Goal: Transaction & Acquisition: Purchase product/service

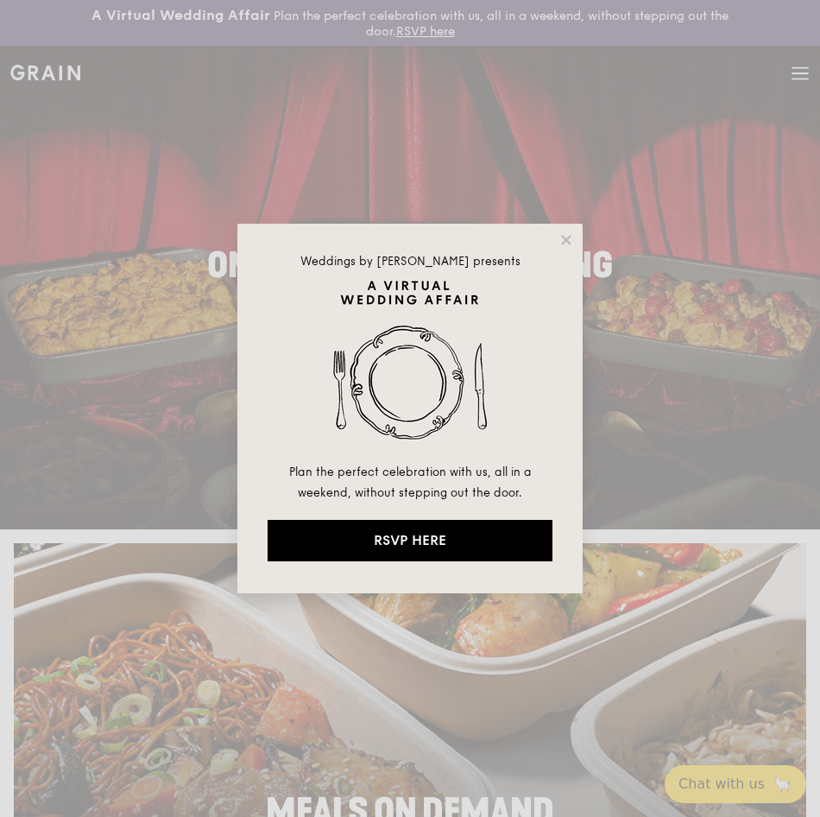
click at [558, 250] on div "Weddings by Grain presents Plan the perfect celebration with us, all in a weeke…" at bounding box center [409, 409] width 345 height 370
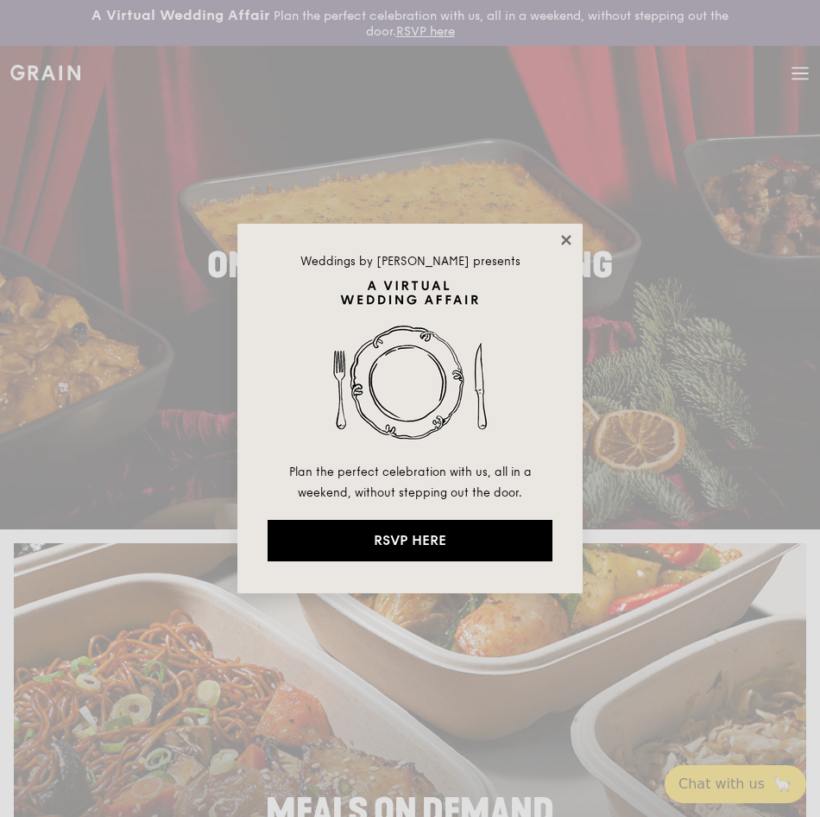
click at [563, 241] on icon at bounding box center [567, 240] width 16 height 16
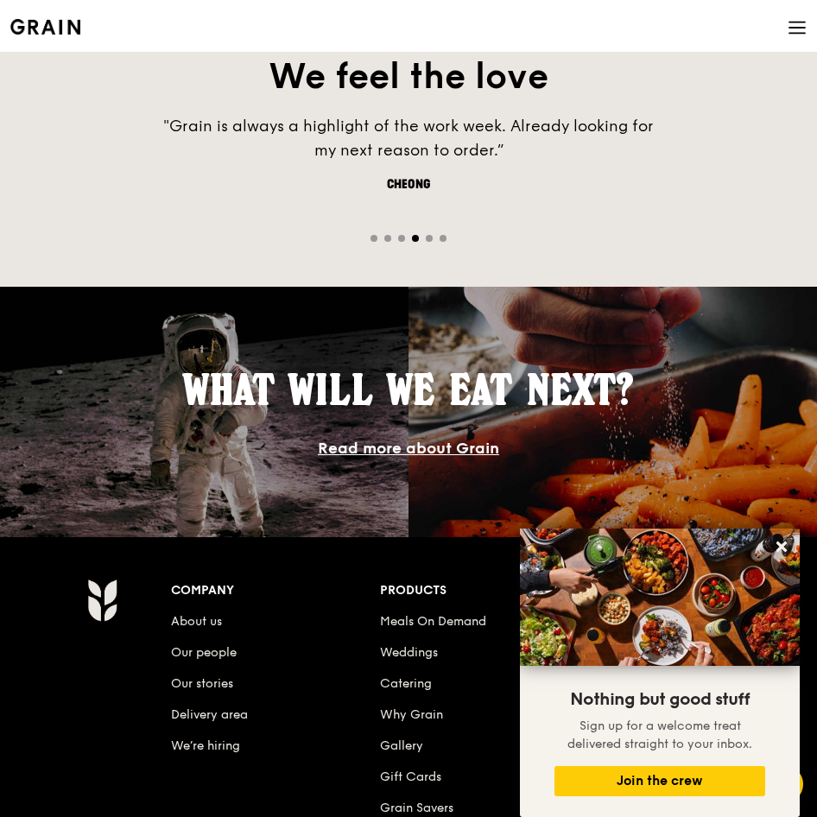
scroll to position [1900, 0]
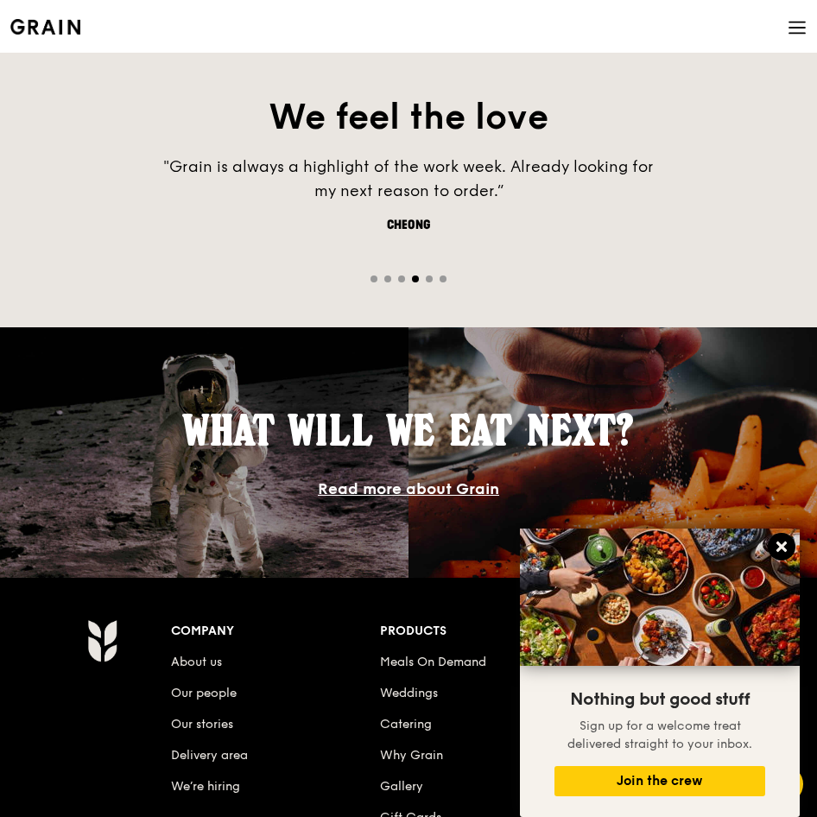
click at [781, 547] on icon at bounding box center [781, 546] width 10 height 10
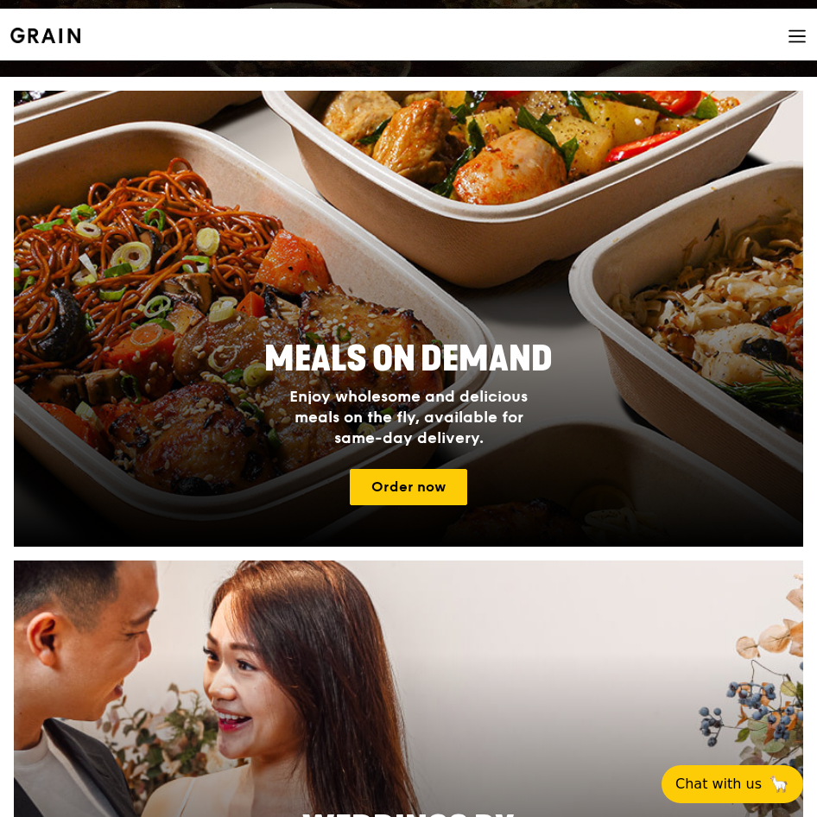
scroll to position [0, 0]
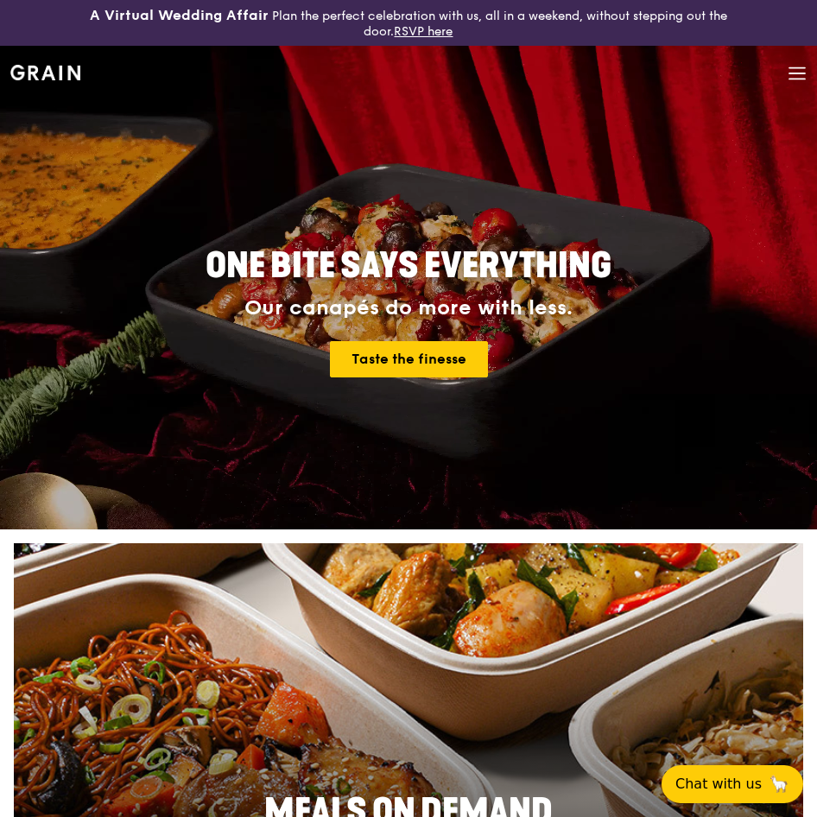
click at [807, 72] on div "Grain logo Meals On Demand Weddings Catering Why Grain Contact us" at bounding box center [408, 75] width 817 height 59
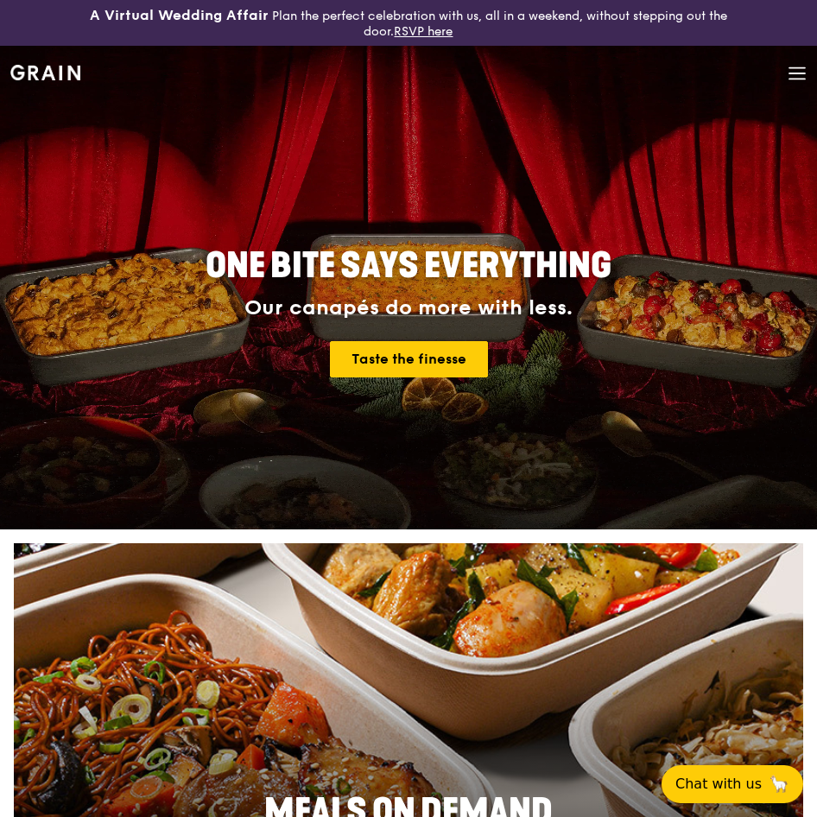
click at [800, 71] on icon at bounding box center [797, 73] width 19 height 19
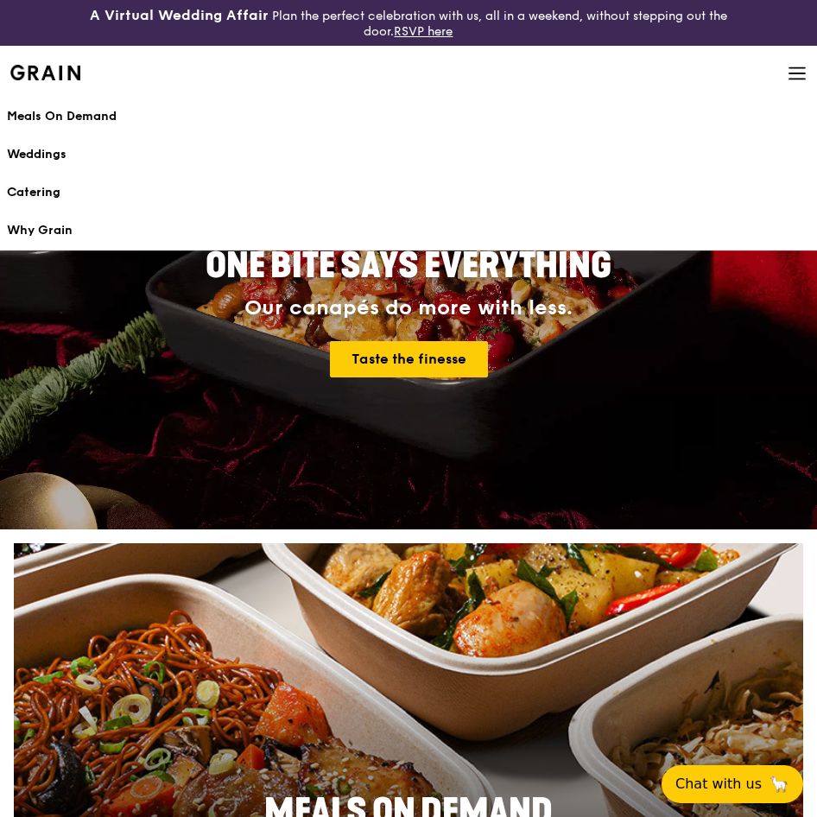
click at [53, 192] on div "Catering" at bounding box center [408, 192] width 803 height 17
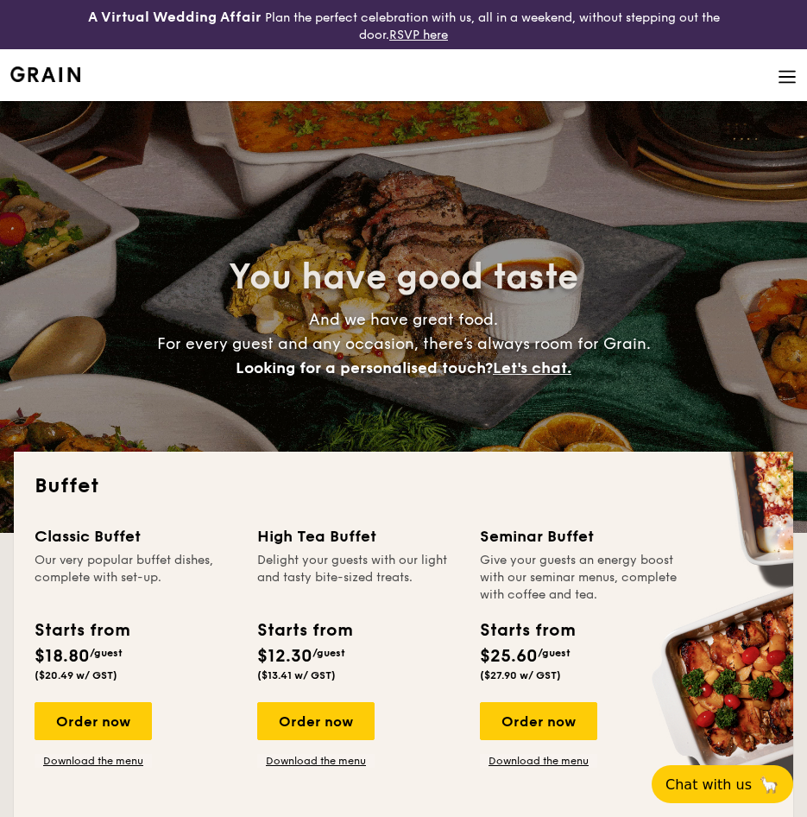
select select
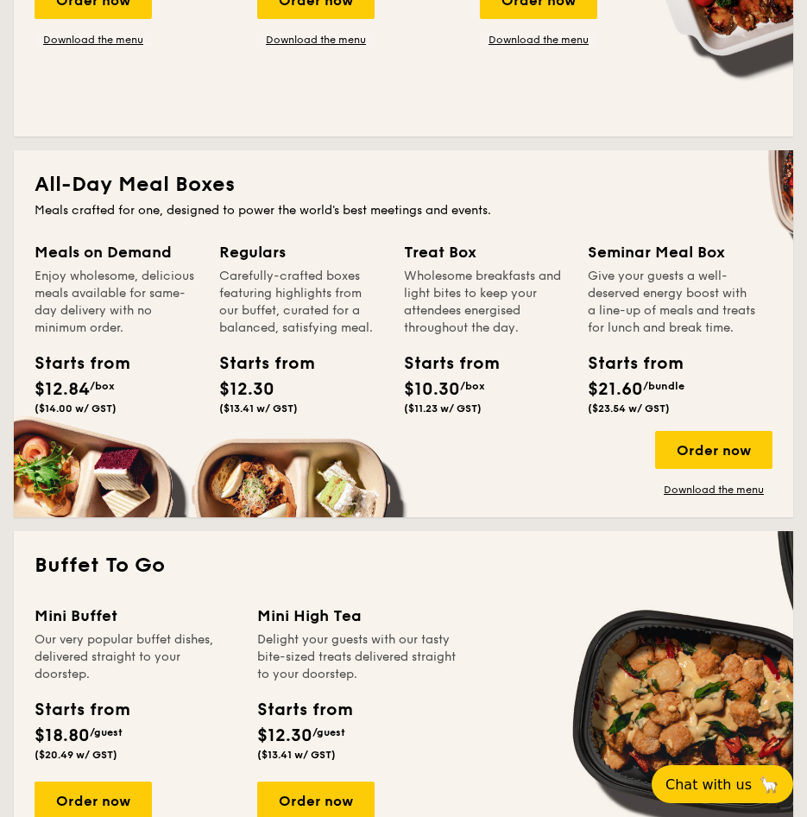
scroll to position [691, 0]
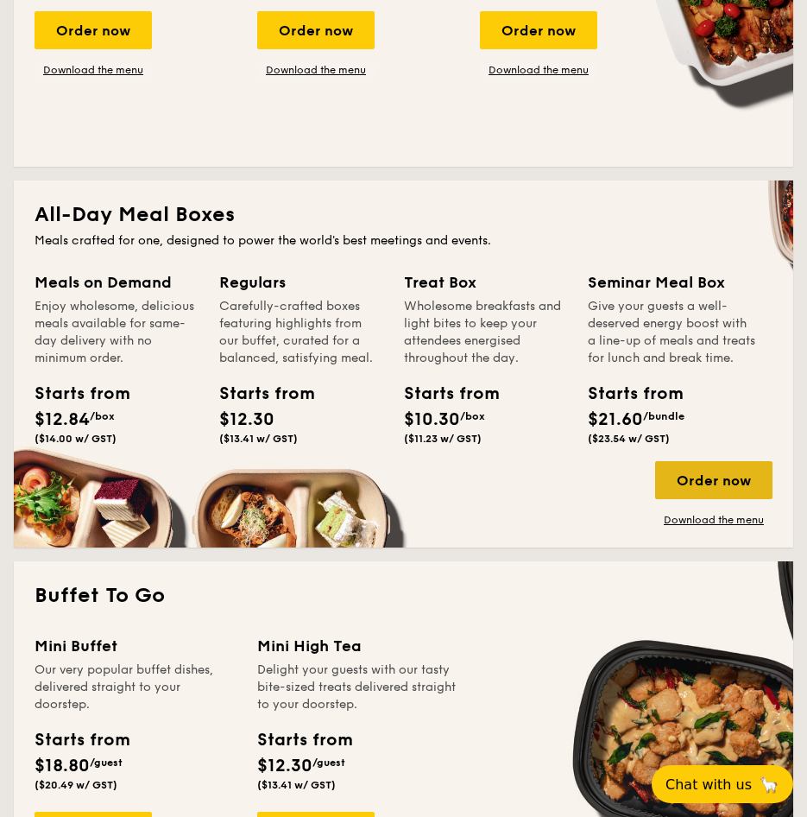
click at [705, 499] on div "Order now" at bounding box center [713, 480] width 117 height 38
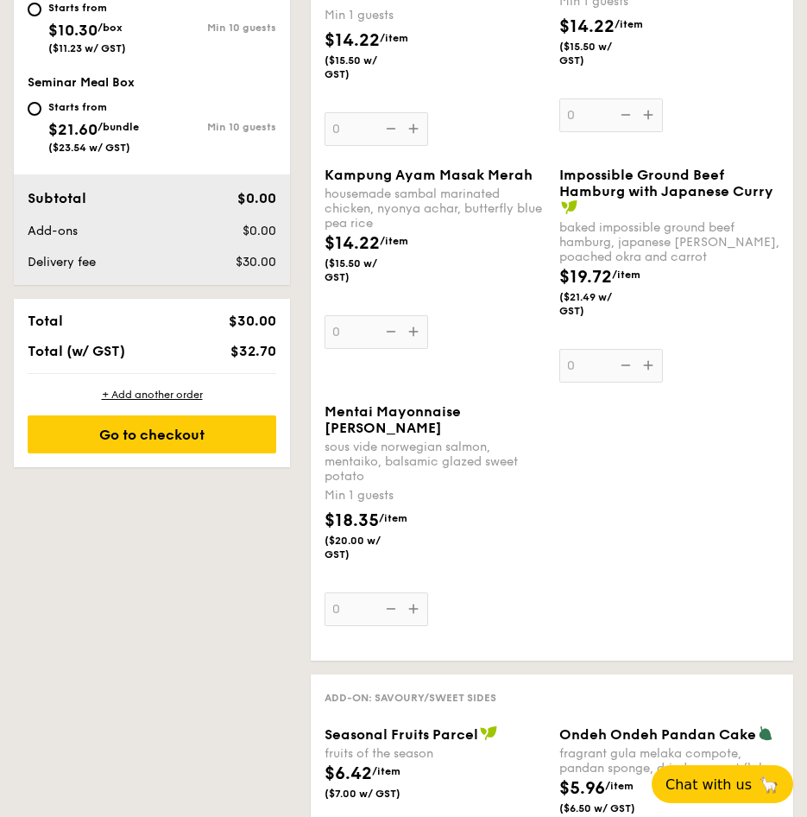
scroll to position [950, 0]
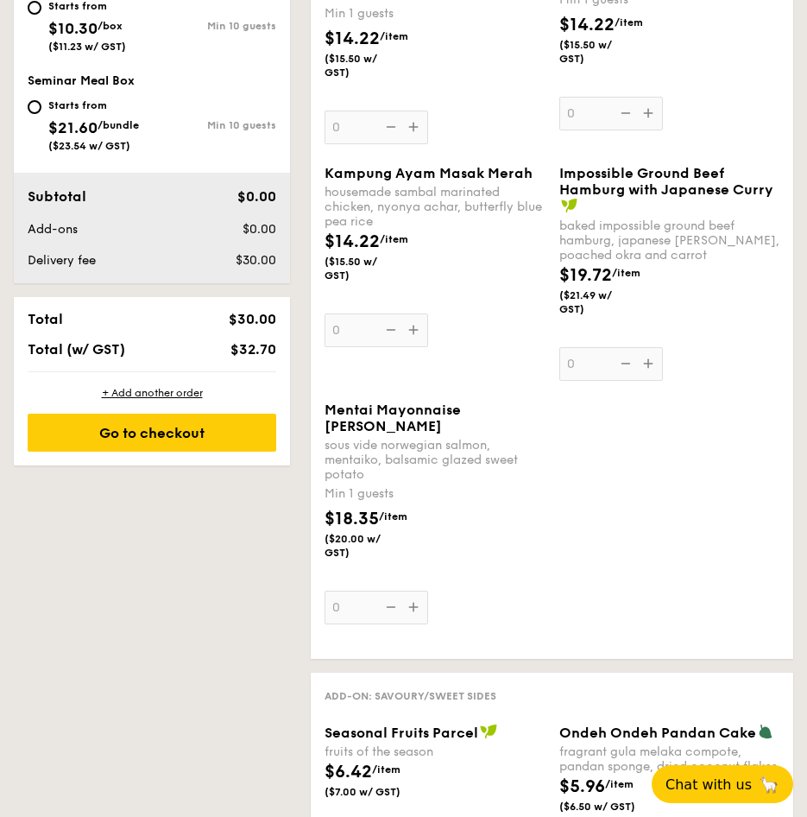
select select
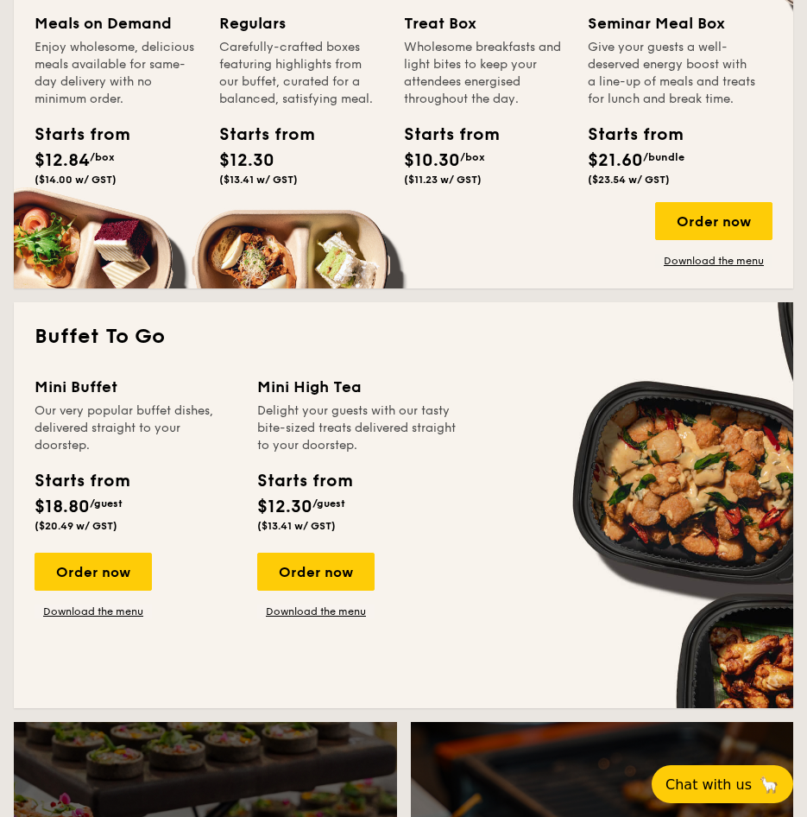
scroll to position [2325, 0]
